Goal: Register for event/course

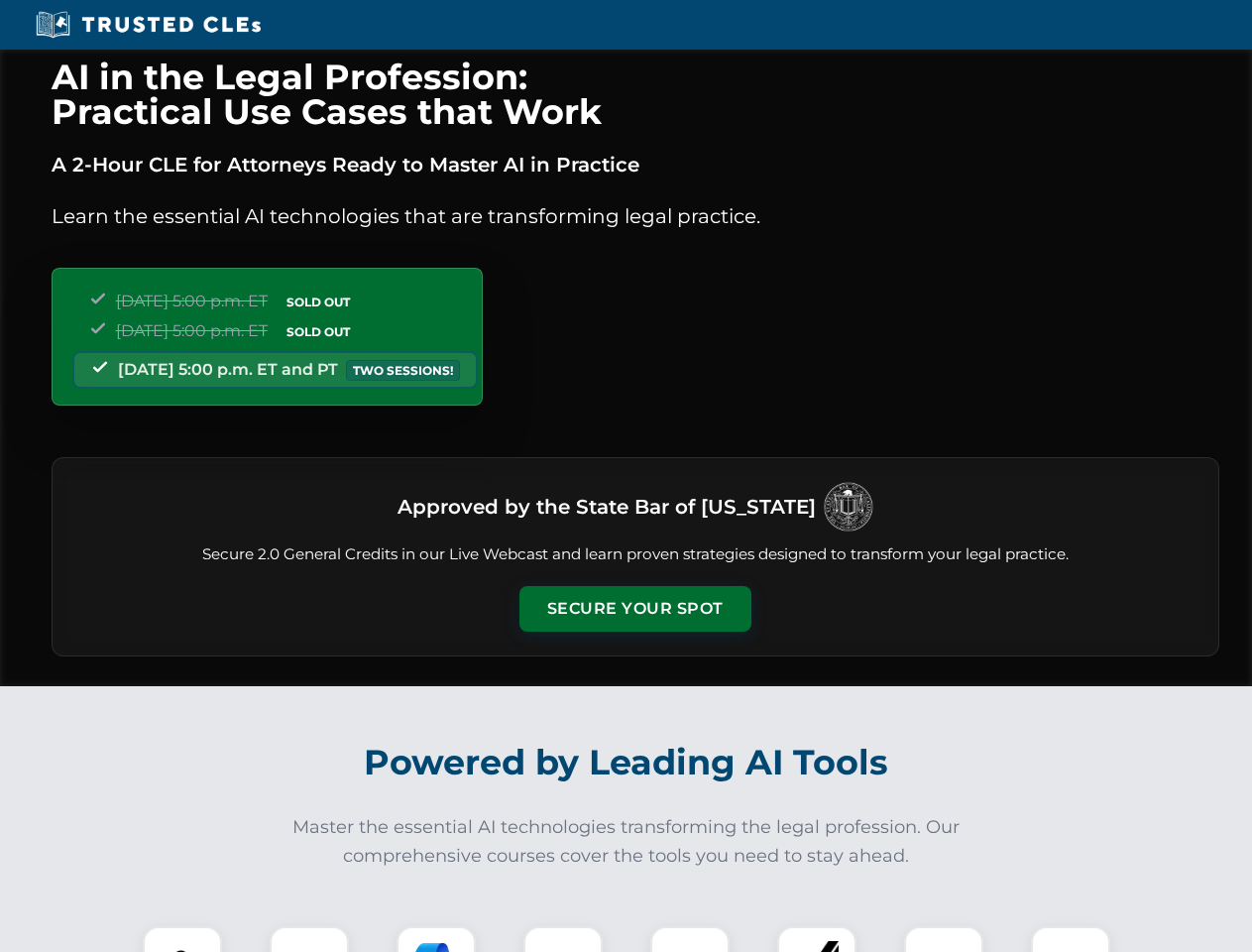
click at [635, 609] on button "Secure Your Spot" at bounding box center [635, 609] width 232 height 46
click at [183, 939] on img at bounding box center [183, 966] width 58 height 58
click at [309, 939] on div at bounding box center [309, 966] width 79 height 79
